Goal: Information Seeking & Learning: Learn about a topic

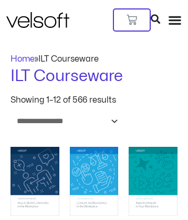
scroll to position [3846, 0]
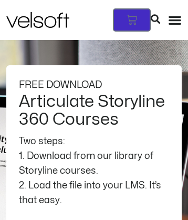
scroll to position [2837, 0]
